Goal: Navigation & Orientation: Find specific page/section

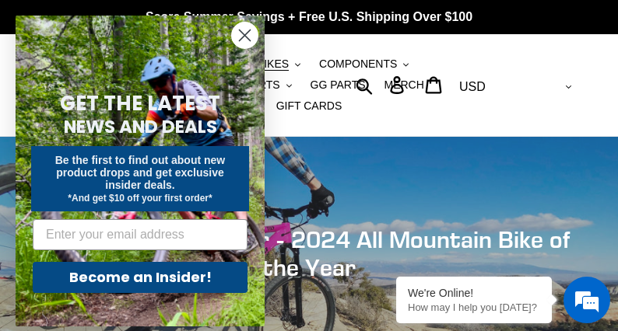
click at [248, 47] on circle "Close dialog" at bounding box center [245, 36] width 26 height 26
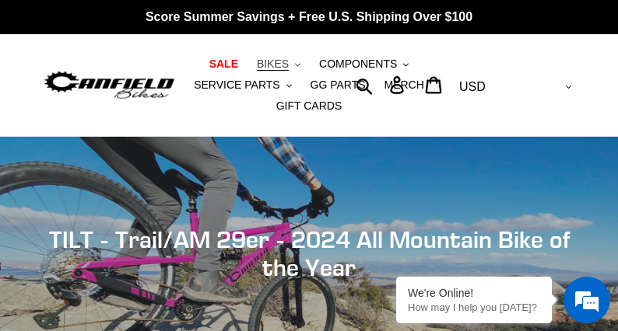
click at [278, 70] on span "BIKES" at bounding box center [273, 64] width 32 height 13
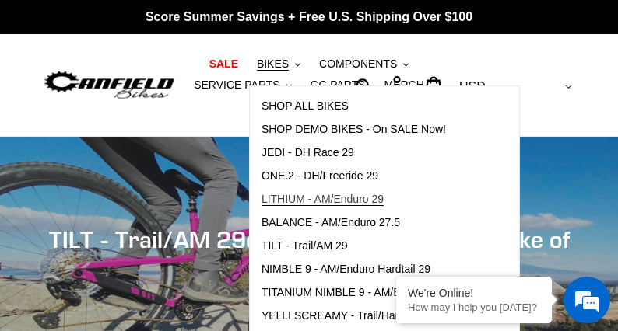
click at [380, 200] on span "LITHIUM - AM/Enduro 29" at bounding box center [322, 199] width 122 height 13
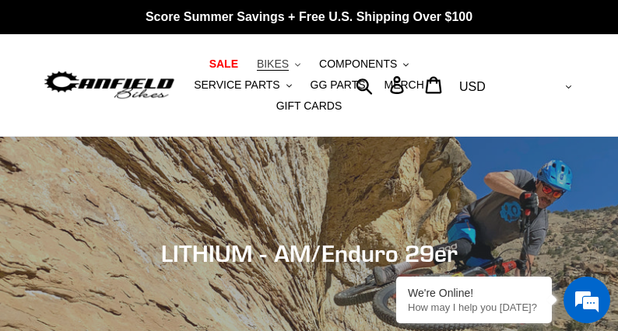
click at [285, 61] on span "BIKES" at bounding box center [273, 64] width 32 height 13
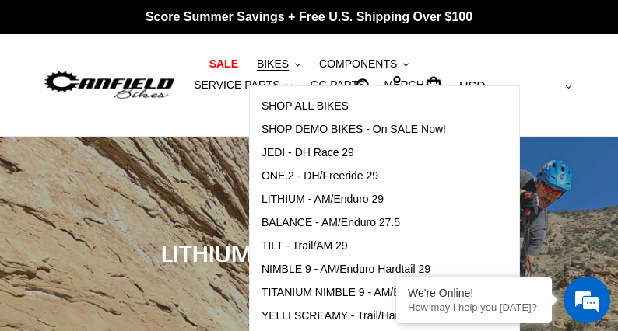
click at [138, 59] on div at bounding box center [109, 85] width 133 height 102
